Goal: Task Accomplishment & Management: Manage account settings

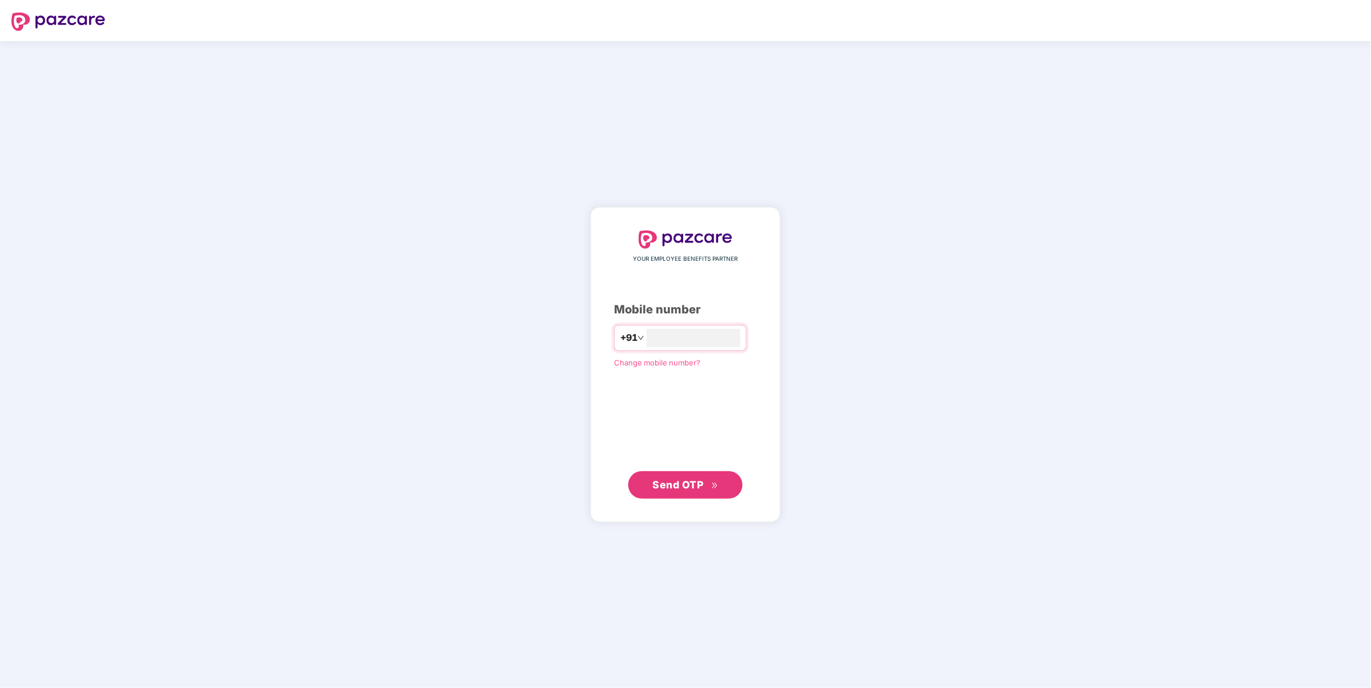
type input "**********"
click at [686, 480] on span "Send OTP" at bounding box center [678, 484] width 51 height 12
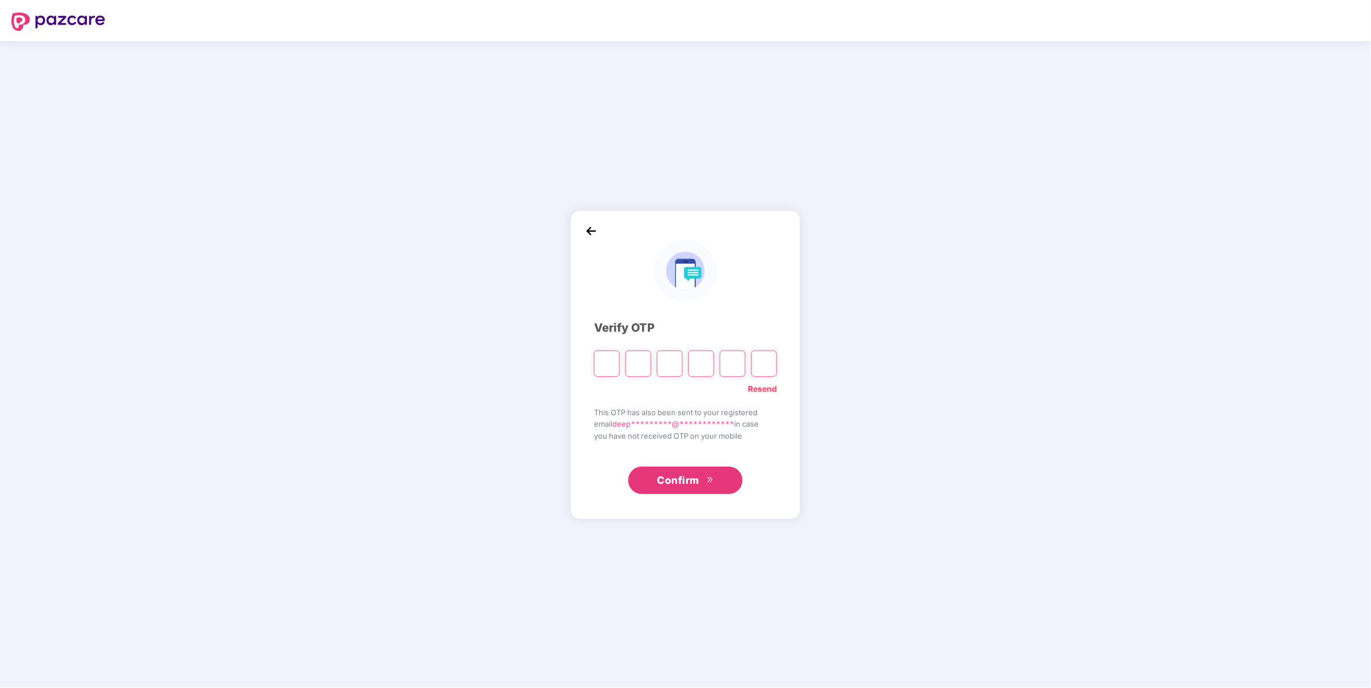
type input "*"
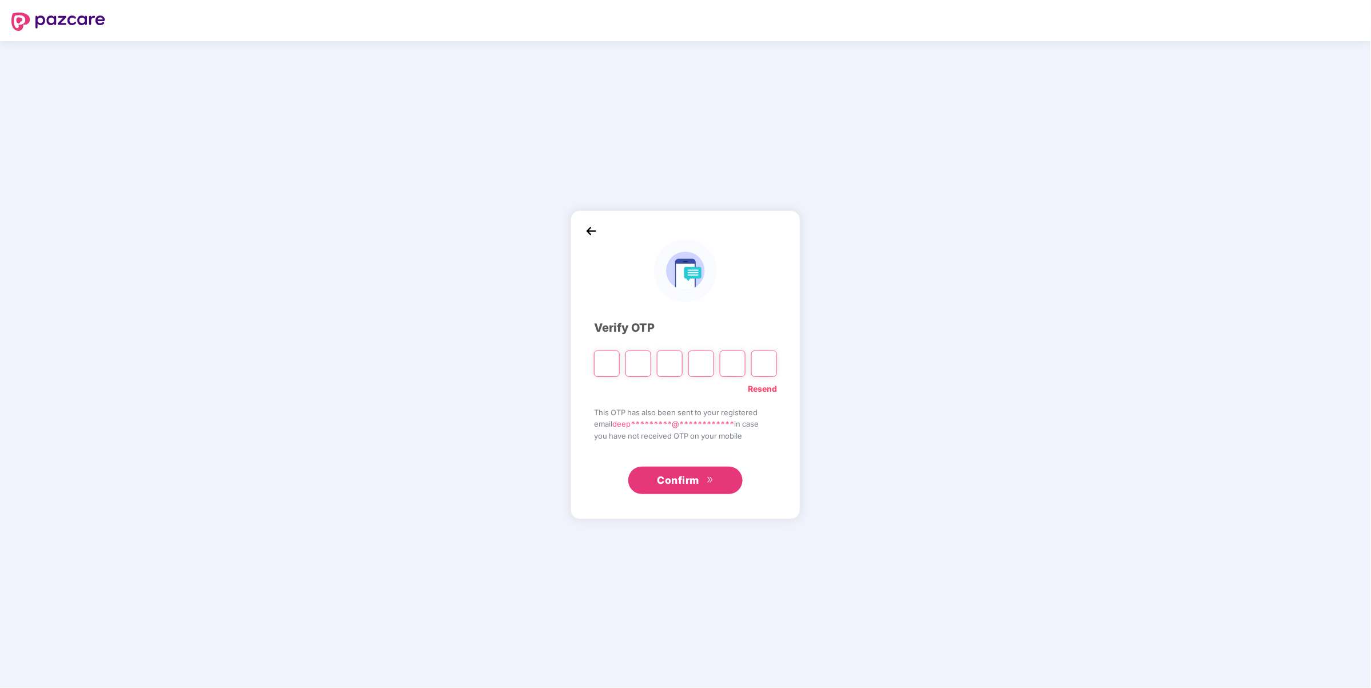
type input "*"
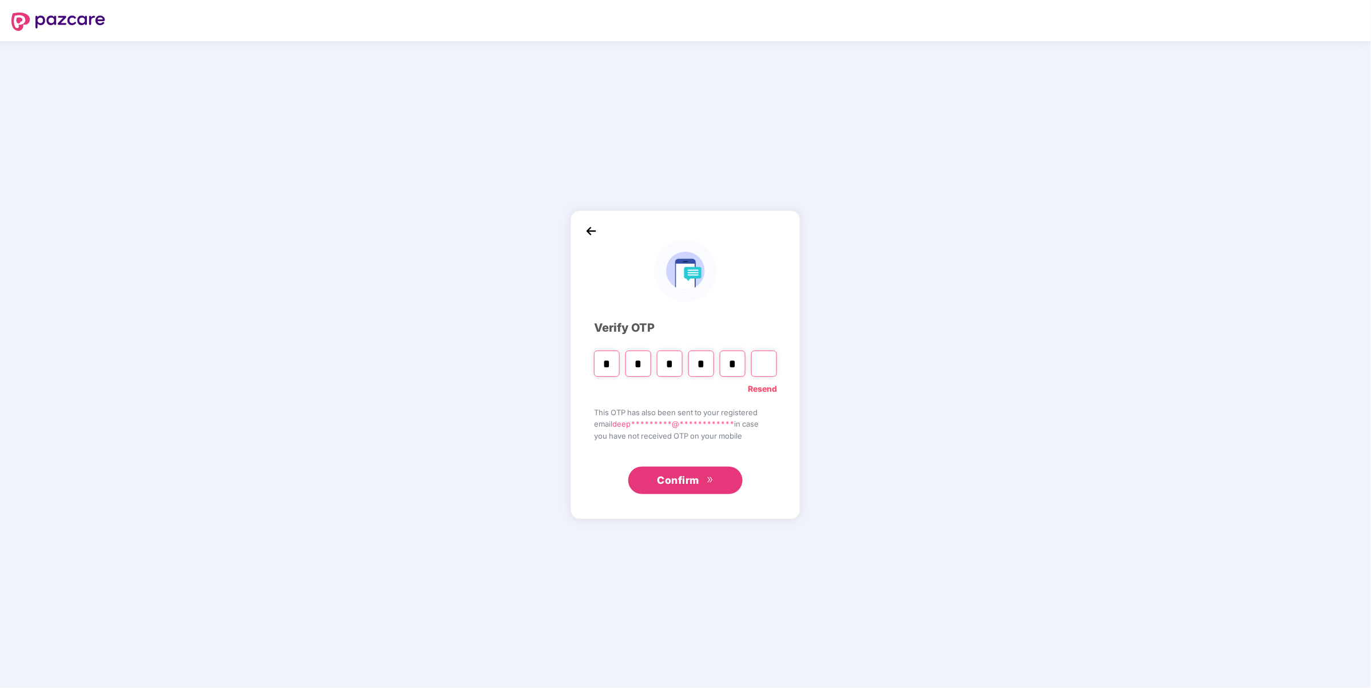
type input "*"
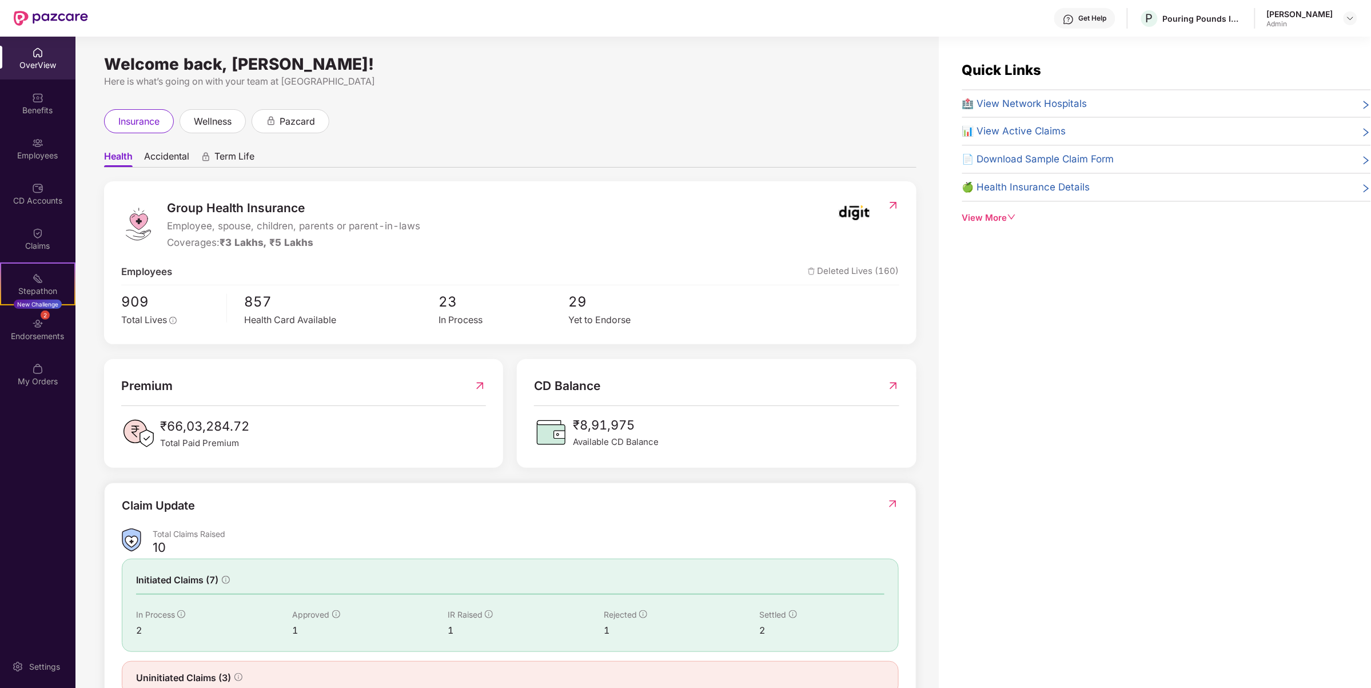
click at [1015, 213] on div "View More" at bounding box center [1166, 218] width 409 height 14
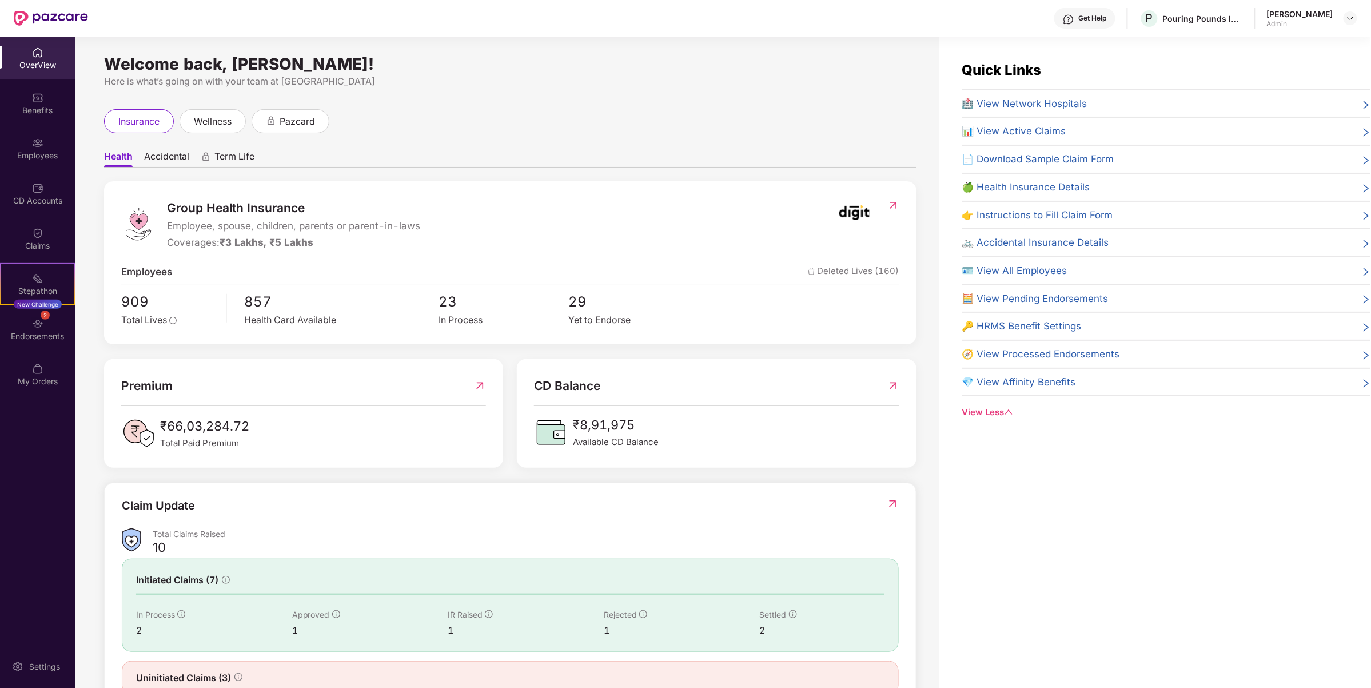
click at [1044, 327] on span "🔑 HRMS Benefit Settings" at bounding box center [1021, 325] width 119 height 15
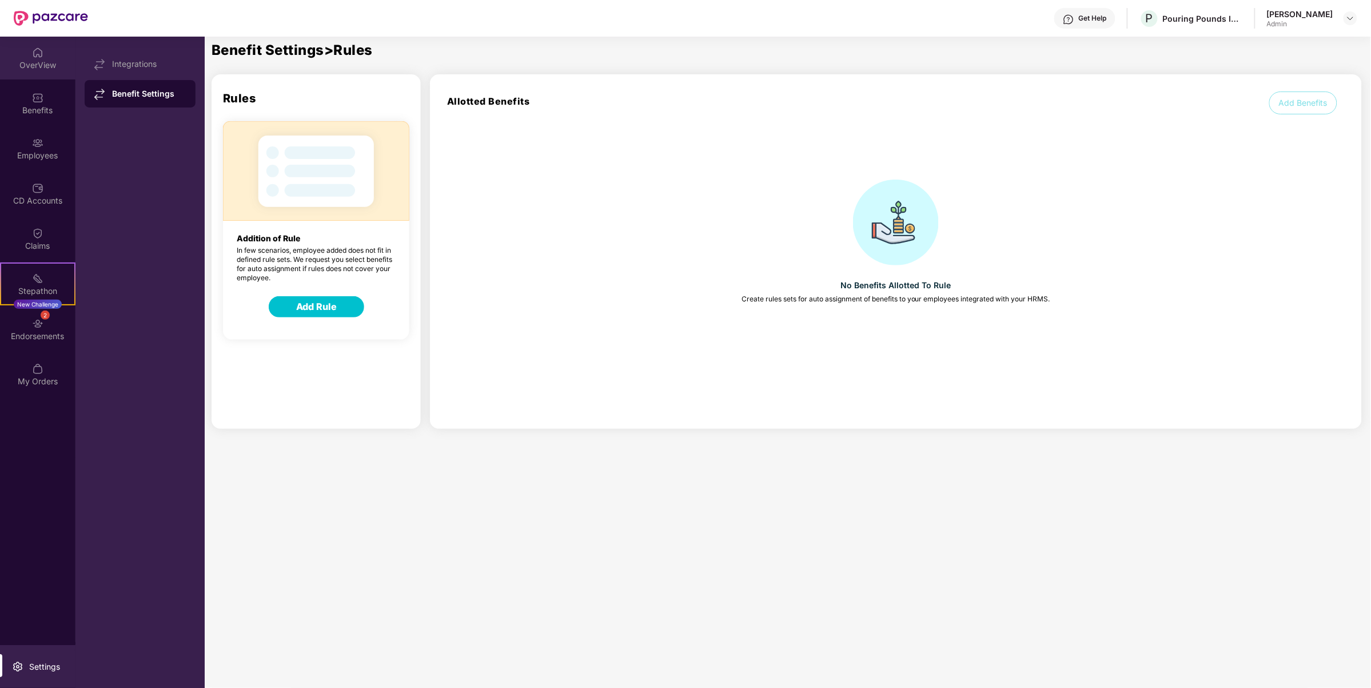
click at [33, 77] on div "OverView" at bounding box center [37, 58] width 75 height 43
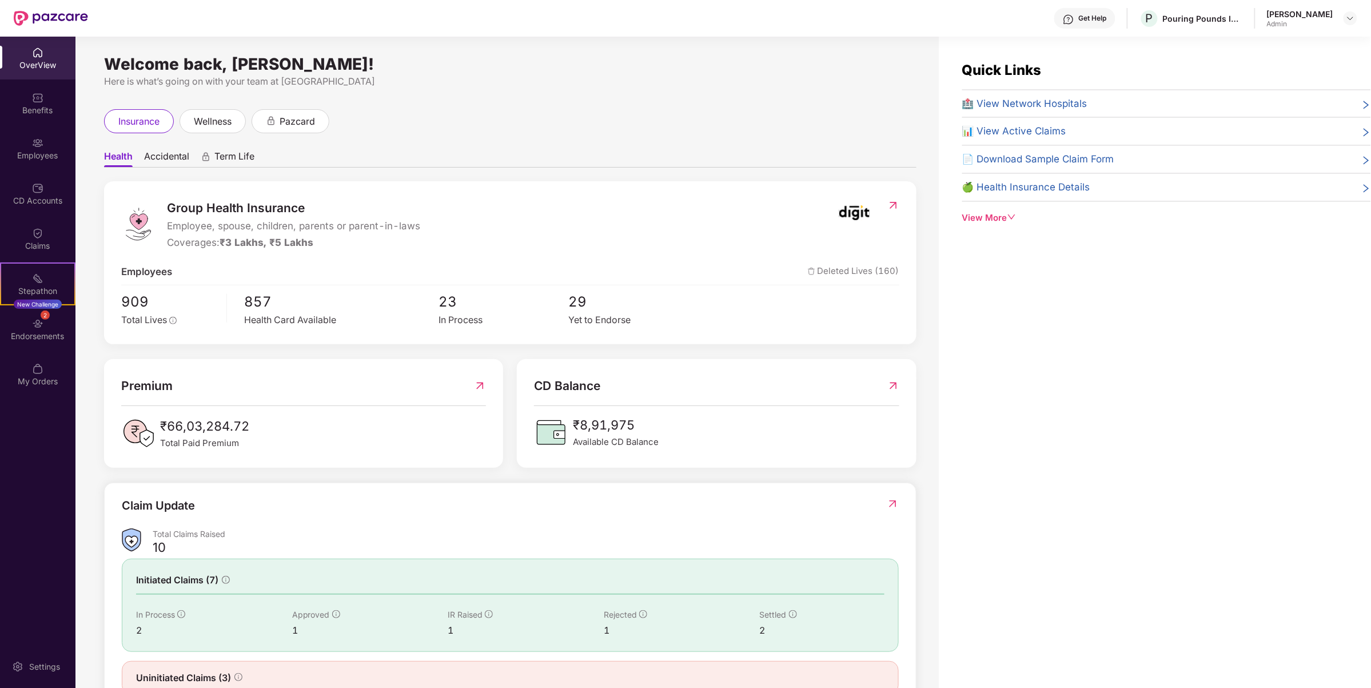
click at [996, 220] on div "View More" at bounding box center [1166, 218] width 409 height 14
